Goal: Ask a question: Seek information or help from site administrators or community

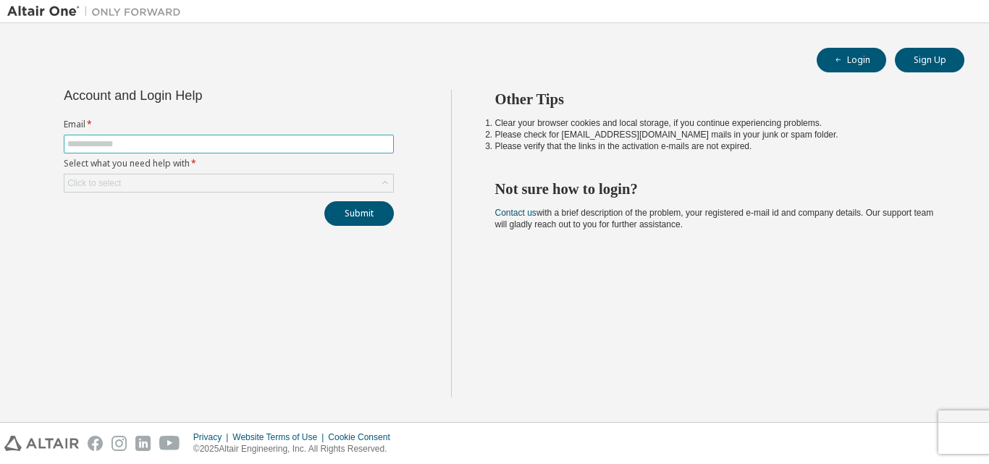
click at [348, 140] on input "text" at bounding box center [228, 144] width 323 height 12
type input "**********"
click at [307, 180] on div "Click to select" at bounding box center [228, 183] width 329 height 17
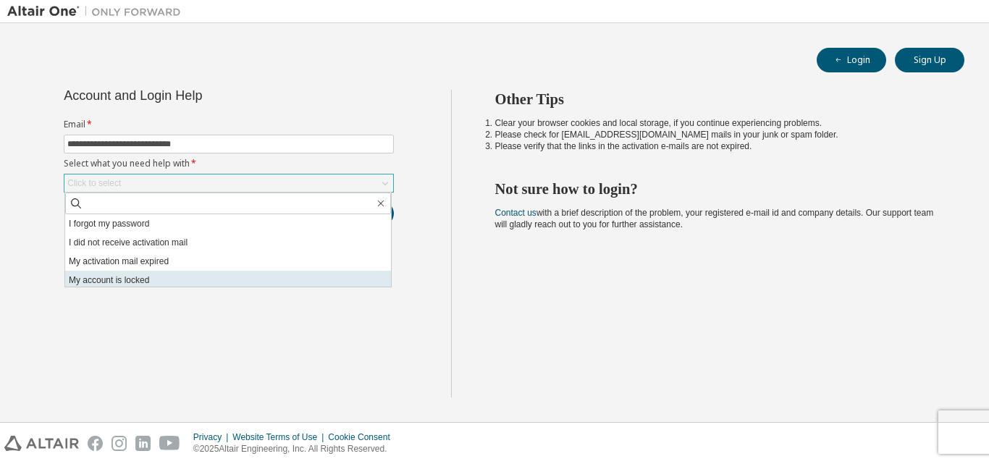
click at [311, 272] on li "My account is locked" at bounding box center [228, 280] width 326 height 19
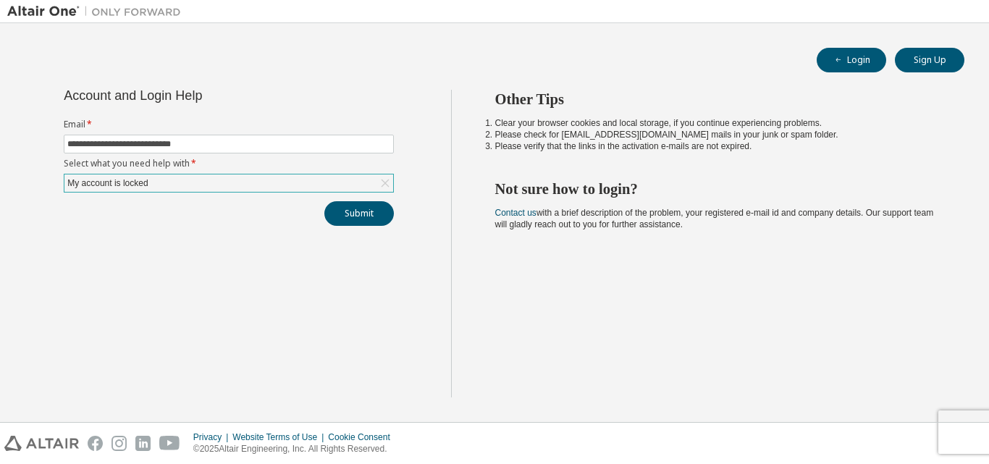
click at [311, 191] on div "My account is locked" at bounding box center [228, 183] width 329 height 17
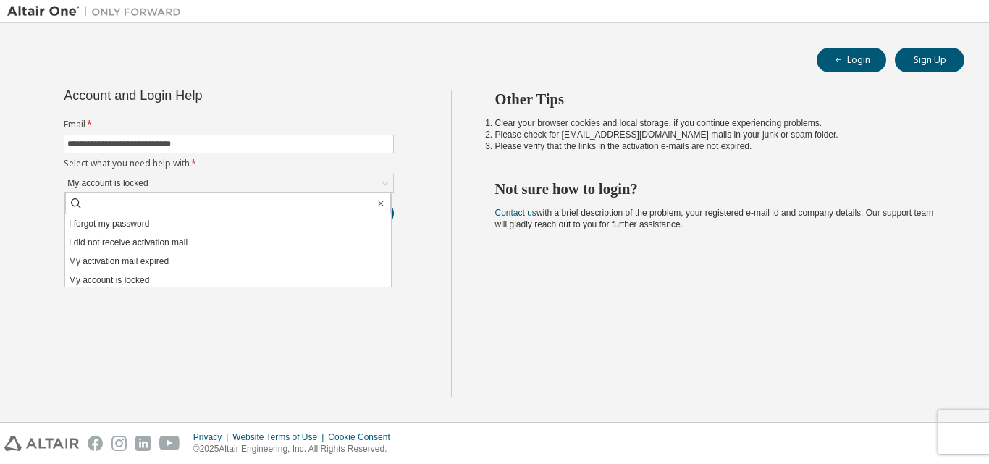
drag, startPoint x: 291, startPoint y: 224, endPoint x: 314, endPoint y: 206, distance: 28.8
click at [300, 217] on li "I forgot my password" at bounding box center [228, 223] width 326 height 19
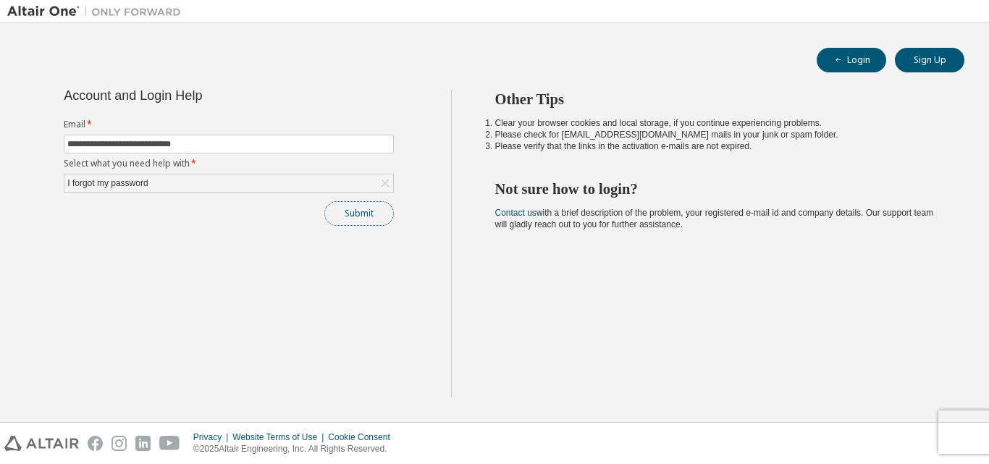
click at [340, 217] on button "Submit" at bounding box center [359, 213] width 70 height 25
click at [348, 214] on button "Submit" at bounding box center [359, 213] width 70 height 25
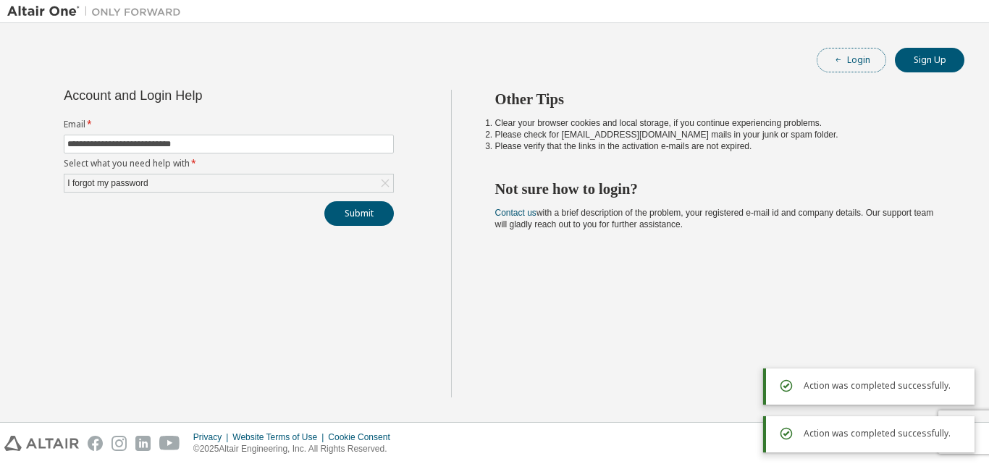
click at [832, 56] on button "Login" at bounding box center [852, 60] width 70 height 25
